Goal: Find specific page/section: Find specific page/section

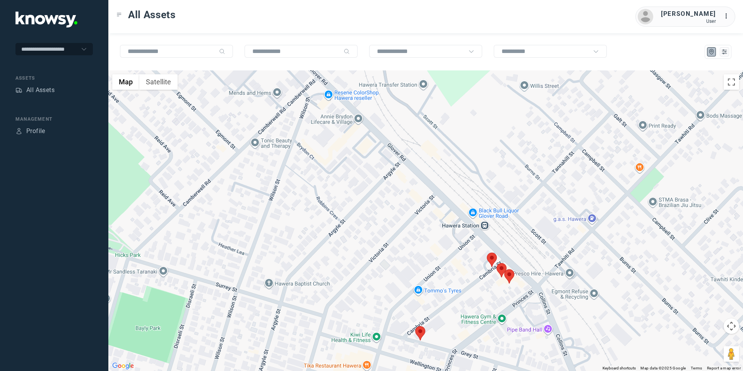
click at [487, 253] on area at bounding box center [487, 253] width 0 height 0
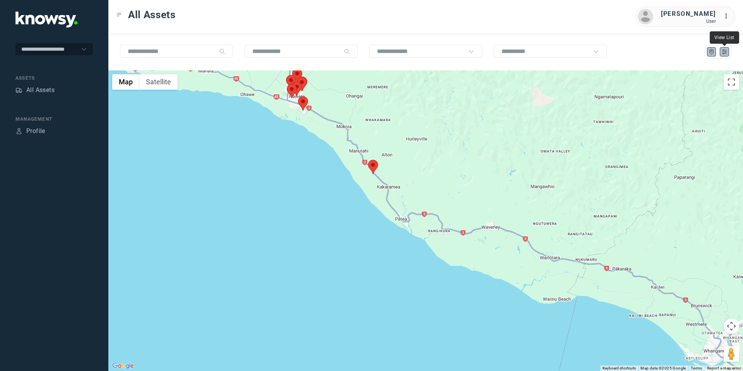
click at [726, 53] on icon "List" at bounding box center [724, 51] width 7 height 7
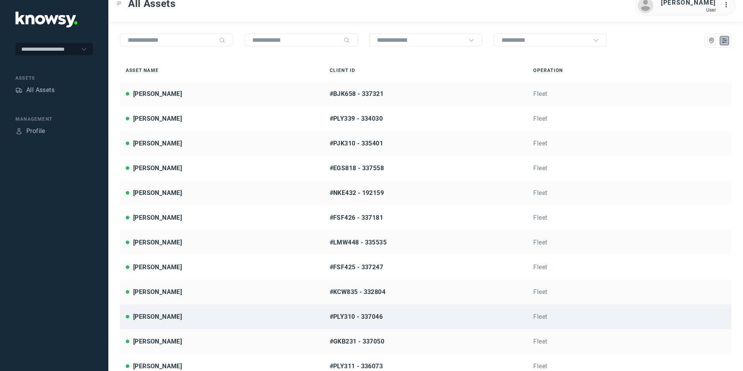
scroll to position [12, 0]
click at [166, 321] on div "[PERSON_NAME]" at bounding box center [157, 316] width 49 height 9
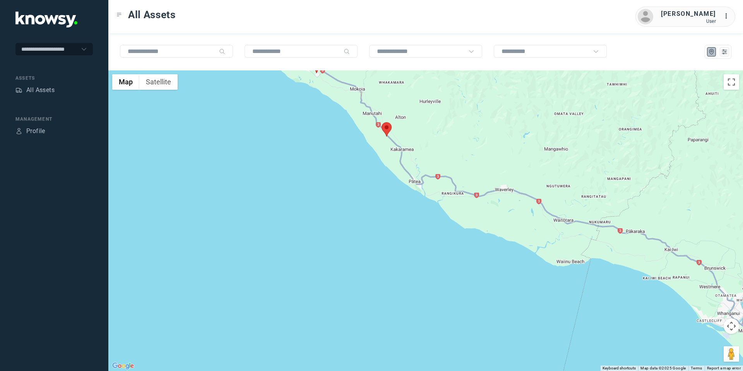
click at [733, 325] on button "Map camera controls" at bounding box center [731, 326] width 15 height 15
click at [693, 305] on button "Move up" at bounding box center [692, 306] width 15 height 15
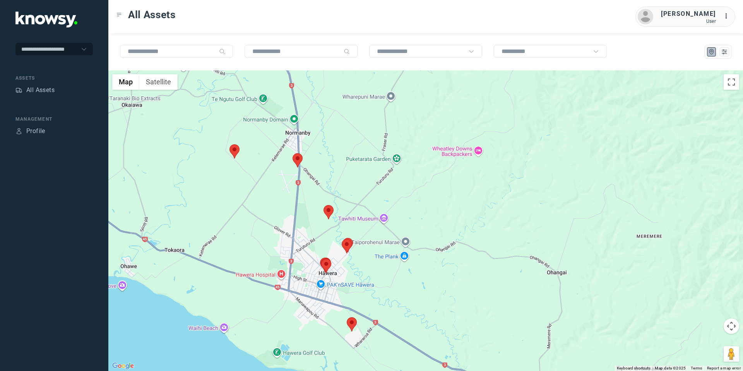
click at [293, 153] on area at bounding box center [293, 153] width 0 height 0
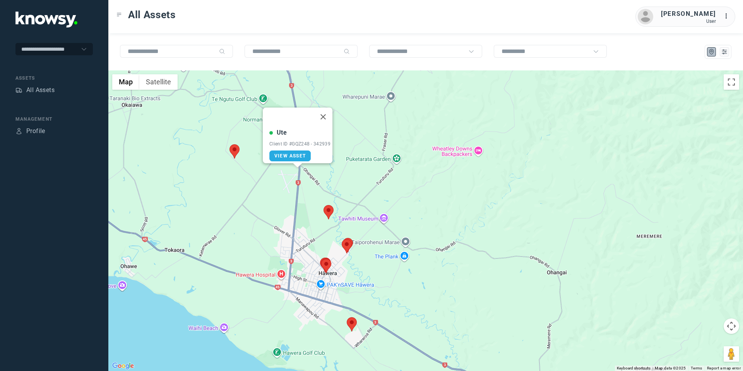
click at [230, 144] on area at bounding box center [230, 144] width 0 height 0
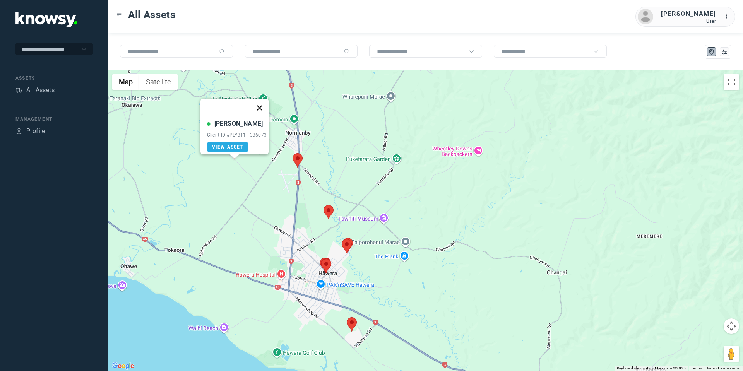
click at [263, 101] on button "Close" at bounding box center [259, 108] width 19 height 19
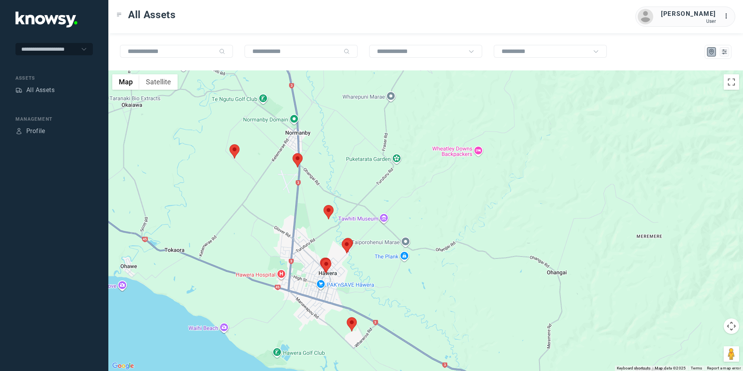
click at [293, 153] on area at bounding box center [293, 153] width 0 height 0
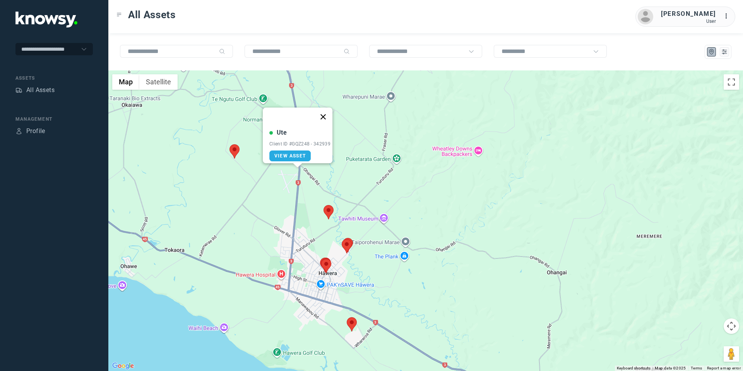
click at [329, 112] on button "Close" at bounding box center [323, 117] width 19 height 19
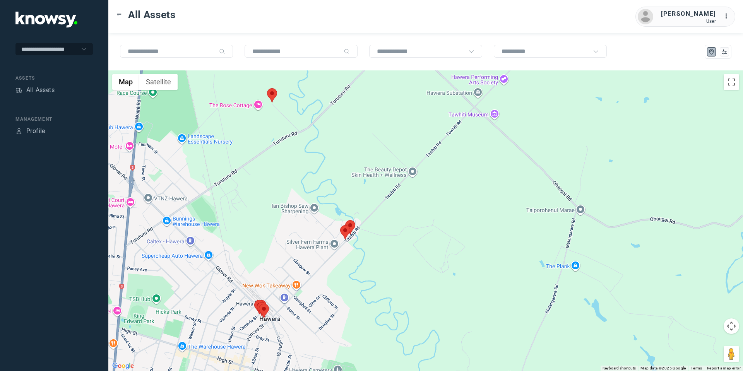
click at [340, 225] on area at bounding box center [340, 225] width 0 height 0
click at [372, 183] on button "Close" at bounding box center [370, 189] width 19 height 19
click at [355, 227] on img at bounding box center [350, 227] width 10 height 14
click at [345, 220] on area at bounding box center [345, 220] width 0 height 0
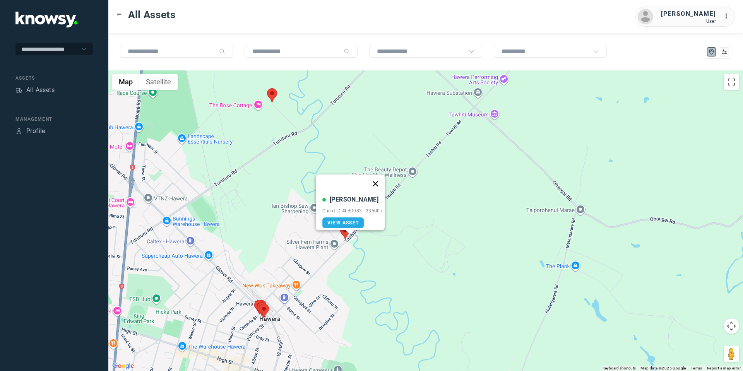
click at [380, 180] on button "Close" at bounding box center [375, 184] width 19 height 19
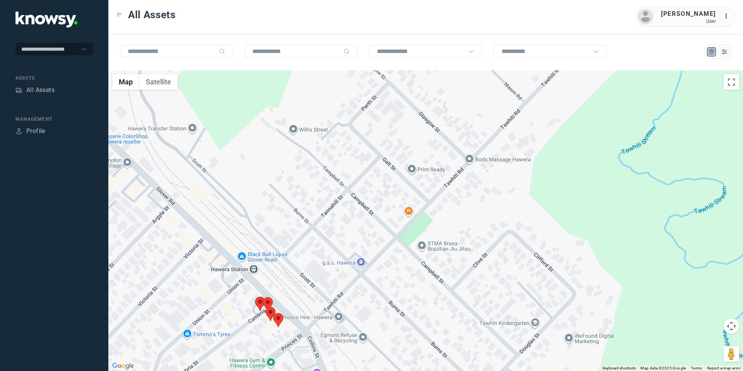
click at [255, 297] on area at bounding box center [255, 297] width 0 height 0
click at [286, 254] on button "Close" at bounding box center [285, 260] width 19 height 19
click at [273, 313] on area at bounding box center [273, 313] width 0 height 0
drag, startPoint x: 309, startPoint y: 273, endPoint x: 303, endPoint y: 275, distance: 5.6
click at [308, 273] on button "Close" at bounding box center [304, 277] width 19 height 19
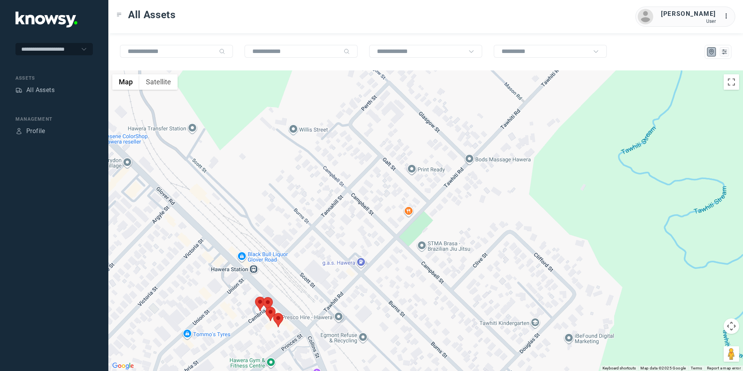
click at [266, 307] on area at bounding box center [266, 307] width 0 height 0
click at [296, 264] on button "Close" at bounding box center [296, 270] width 19 height 19
click at [263, 297] on area at bounding box center [263, 297] width 0 height 0
click at [292, 253] on button "Close" at bounding box center [293, 261] width 19 height 19
click at [255, 297] on area at bounding box center [255, 297] width 0 height 0
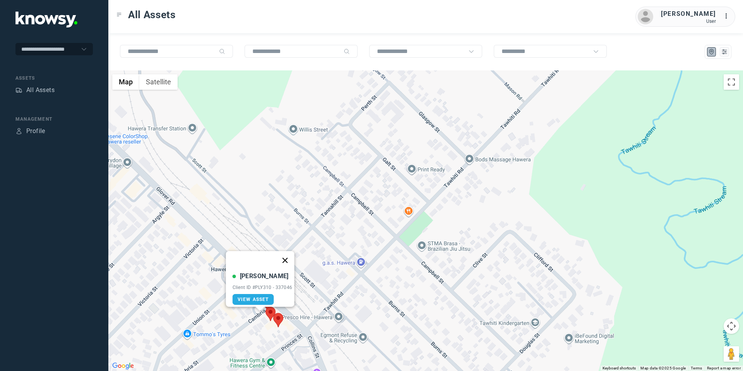
click at [284, 255] on button "Close" at bounding box center [285, 260] width 19 height 19
